Goal: Information Seeking & Learning: Learn about a topic

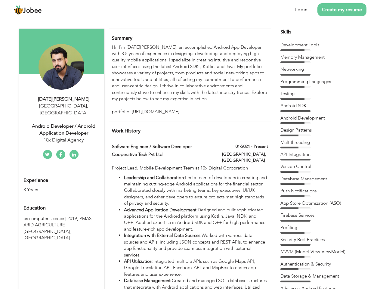
click at [61, 123] on div "Android Developer / Android Application Developer" at bounding box center [63, 130] width 81 height 14
click at [64, 99] on div "[DATE][PERSON_NAME]" at bounding box center [63, 99] width 81 height 7
click at [87, 106] on span "," at bounding box center [87, 106] width 1 height 7
click at [64, 123] on div "Android Developer / Android Application Developer" at bounding box center [63, 130] width 81 height 14
click at [64, 137] on div "10x Digital Agency" at bounding box center [63, 140] width 81 height 7
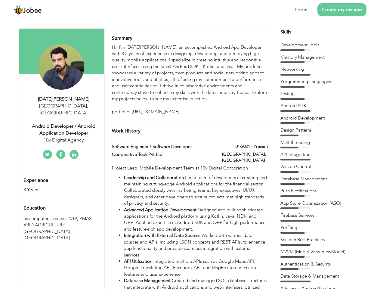
click at [61, 175] on div "Experience 3 Years" at bounding box center [54, 182] width 71 height 22
click at [54, 186] on div "3 Years" at bounding box center [54, 189] width 62 height 7
click at [61, 202] on div "Education" at bounding box center [54, 208] width 71 height 12
click at [61, 218] on span "PMAS ARID AGRICULTURE [GEOGRAPHIC_DATA], [GEOGRAPHIC_DATA]" at bounding box center [57, 227] width 68 height 25
